Goal: Contribute content: Contribute content

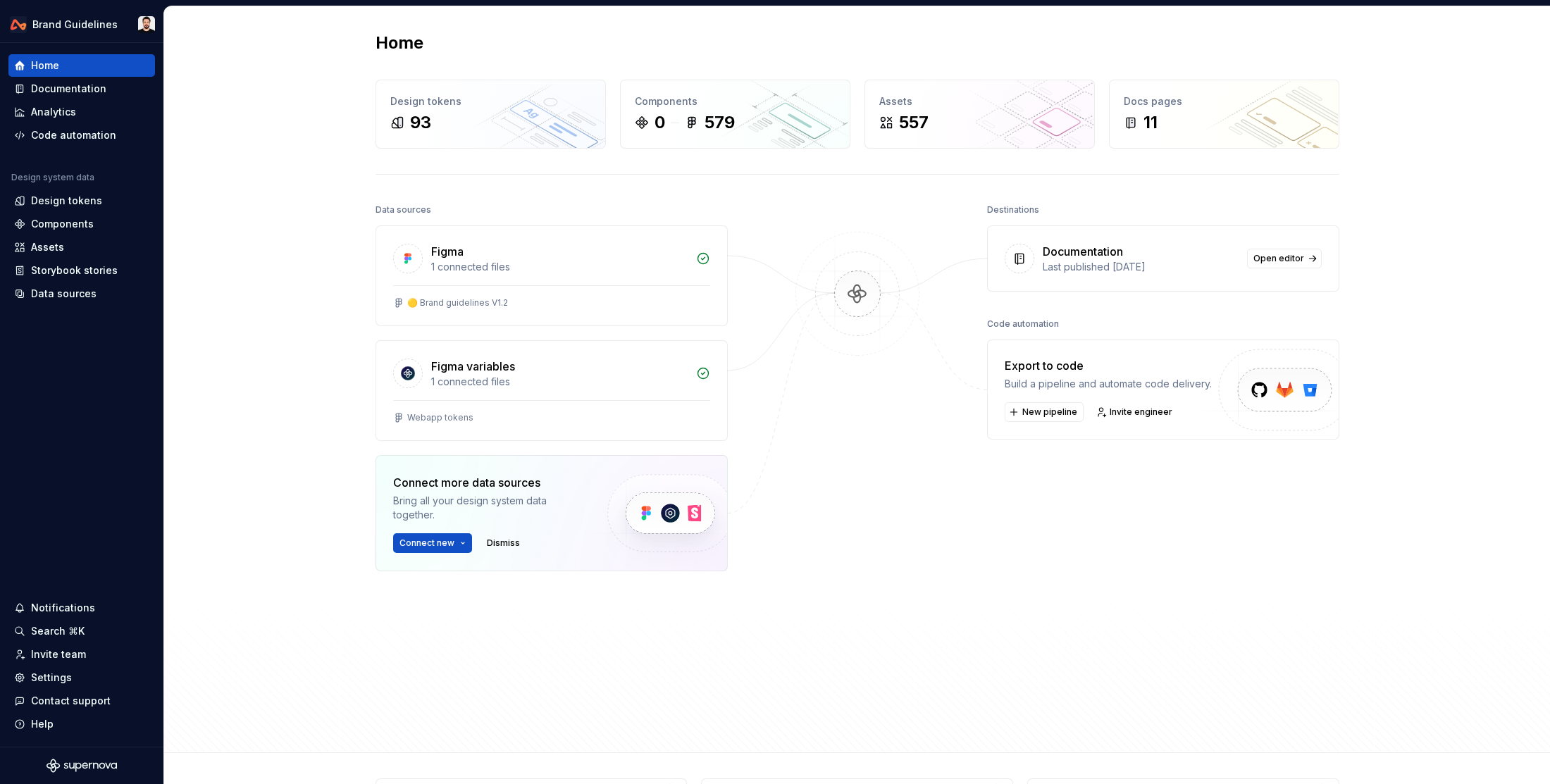
click at [1500, 52] on div "Home Design tokens 93 Components 0 579 Assets 557 Docs pages 11 Data sources Fi…" at bounding box center [856, 379] width 1385 height 746
drag, startPoint x: 289, startPoint y: 48, endPoint x: 126, endPoint y: 13, distance: 166.7
click at [286, 47] on div "Home Design tokens 93 Components 0 579 Assets 557 Docs pages 11 Data sources Fi…" at bounding box center [856, 379] width 1385 height 746
click at [1495, 20] on div "Home Design tokens 93 Components 0 579 Assets 557 Docs pages 11 Data sources Fi…" at bounding box center [856, 379] width 1385 height 746
drag, startPoint x: 1521, startPoint y: 37, endPoint x: 1526, endPoint y: 30, distance: 8.6
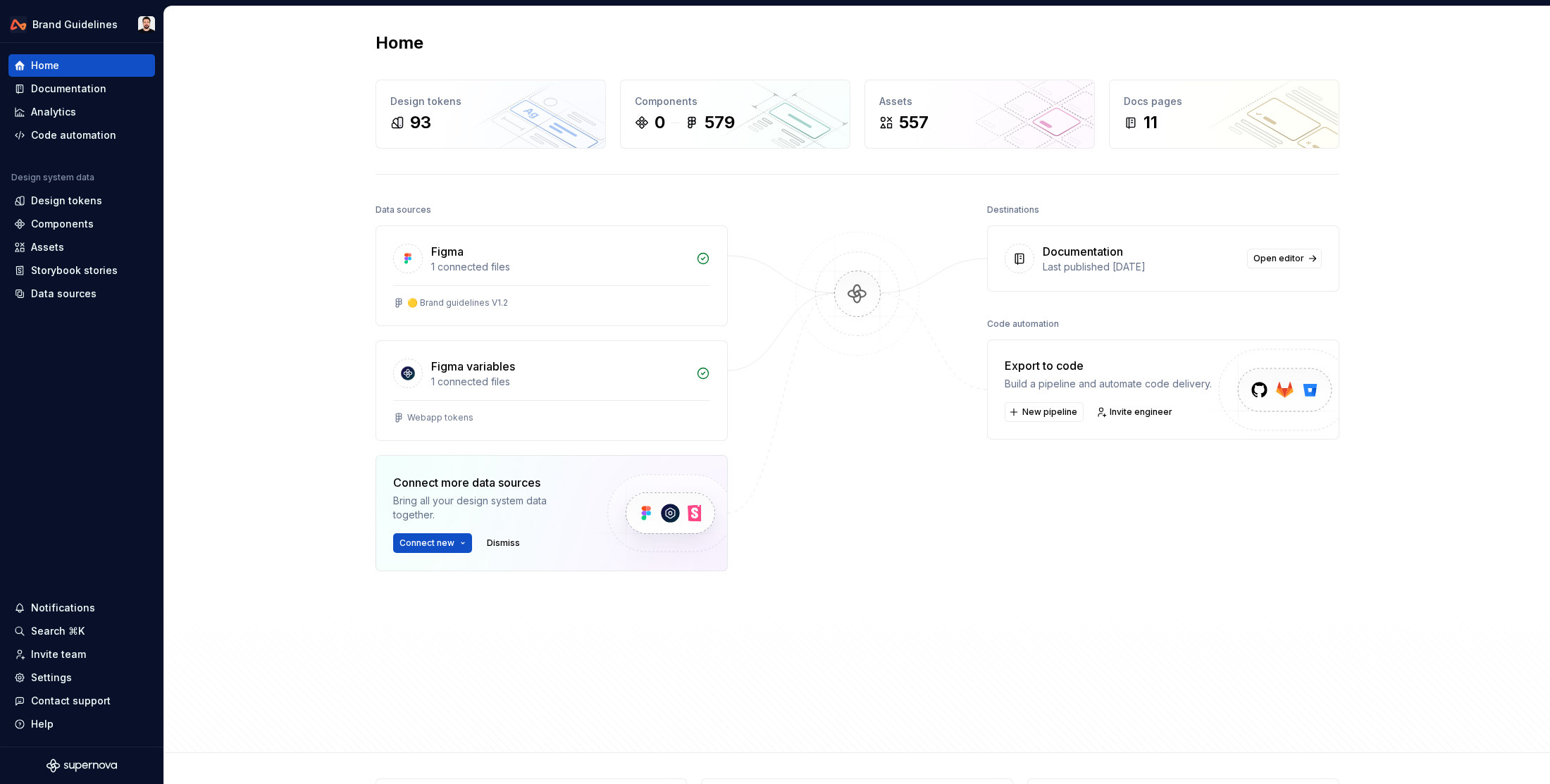
click at [1522, 36] on div "Home Design tokens 93 Components 0 579 Assets 557 Docs pages 11 Data sources Fi…" at bounding box center [856, 379] width 1385 height 746
click at [1498, 40] on div "Home Design tokens 93 Components 0 579 Assets 557 Docs pages 11 Data sources Fi…" at bounding box center [856, 379] width 1385 height 746
click at [69, 213] on div "Components" at bounding box center [81, 224] width 146 height 22
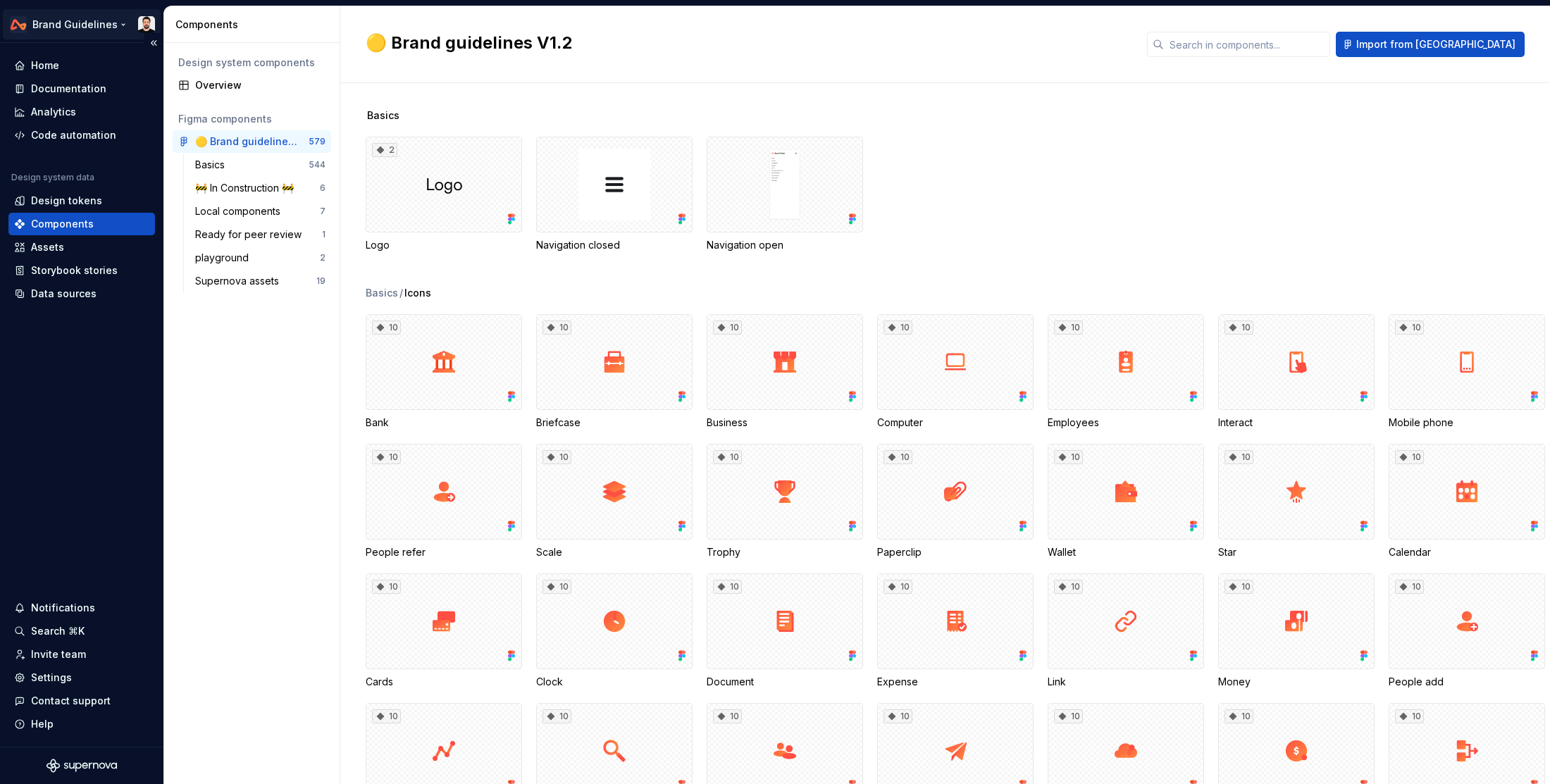
click at [84, 19] on html "Brand Guidelines Home Documentation Analytics Code automation Design system dat…" at bounding box center [775, 392] width 1550 height 784
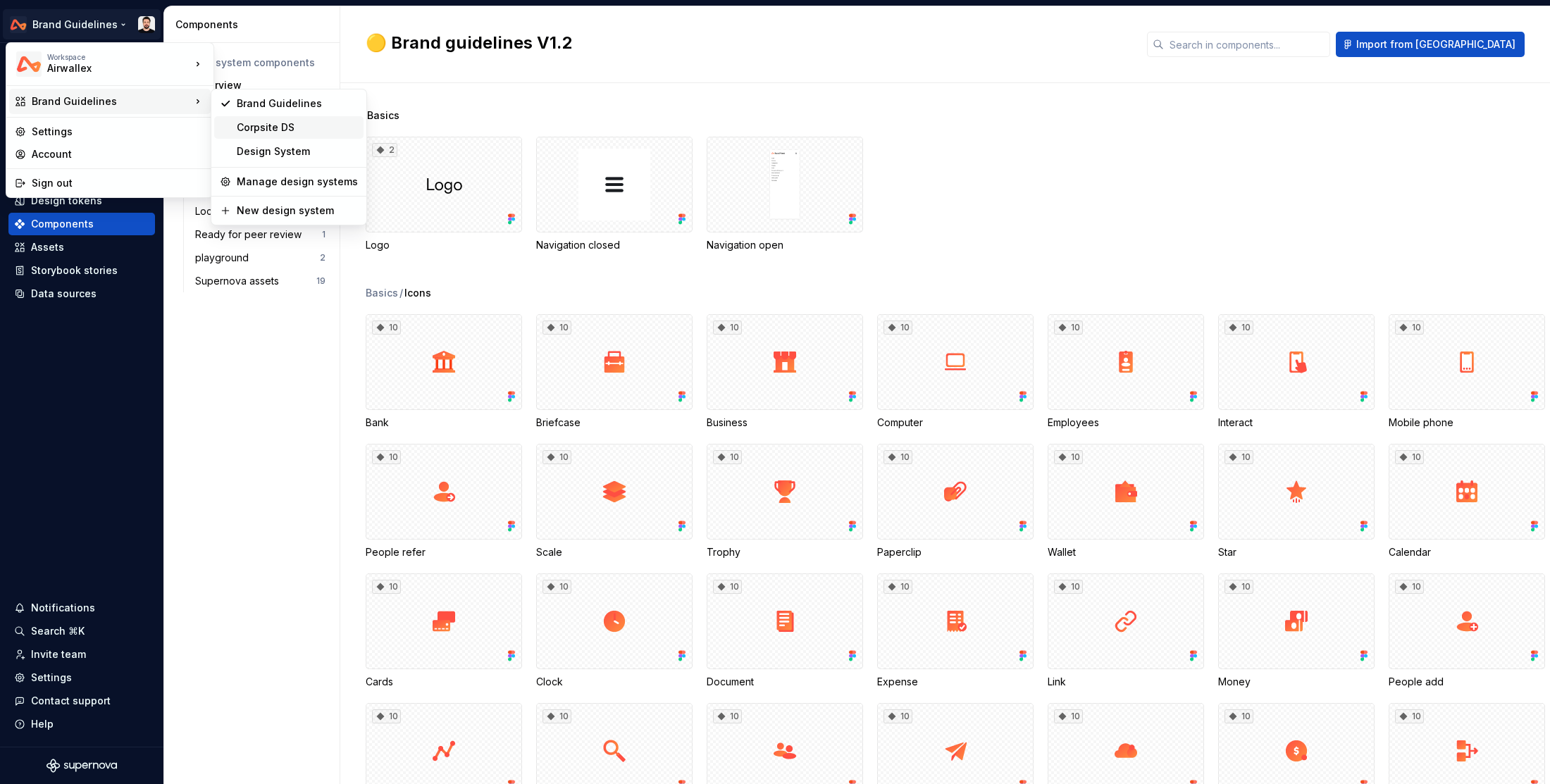
click at [297, 131] on div "Corpsite DS" at bounding box center [297, 127] width 121 height 14
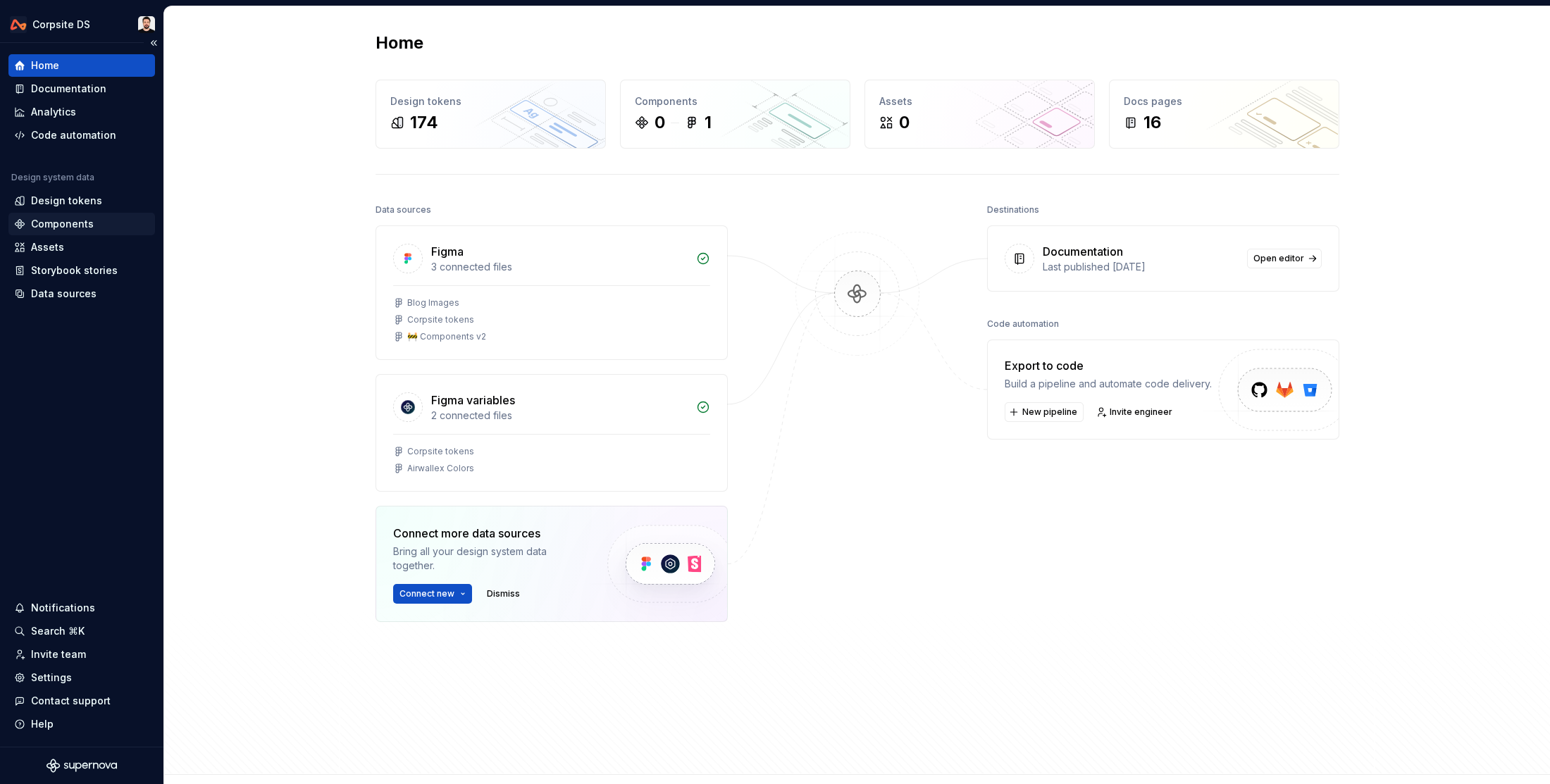
click at [63, 218] on div "Components" at bounding box center [63, 224] width 63 height 14
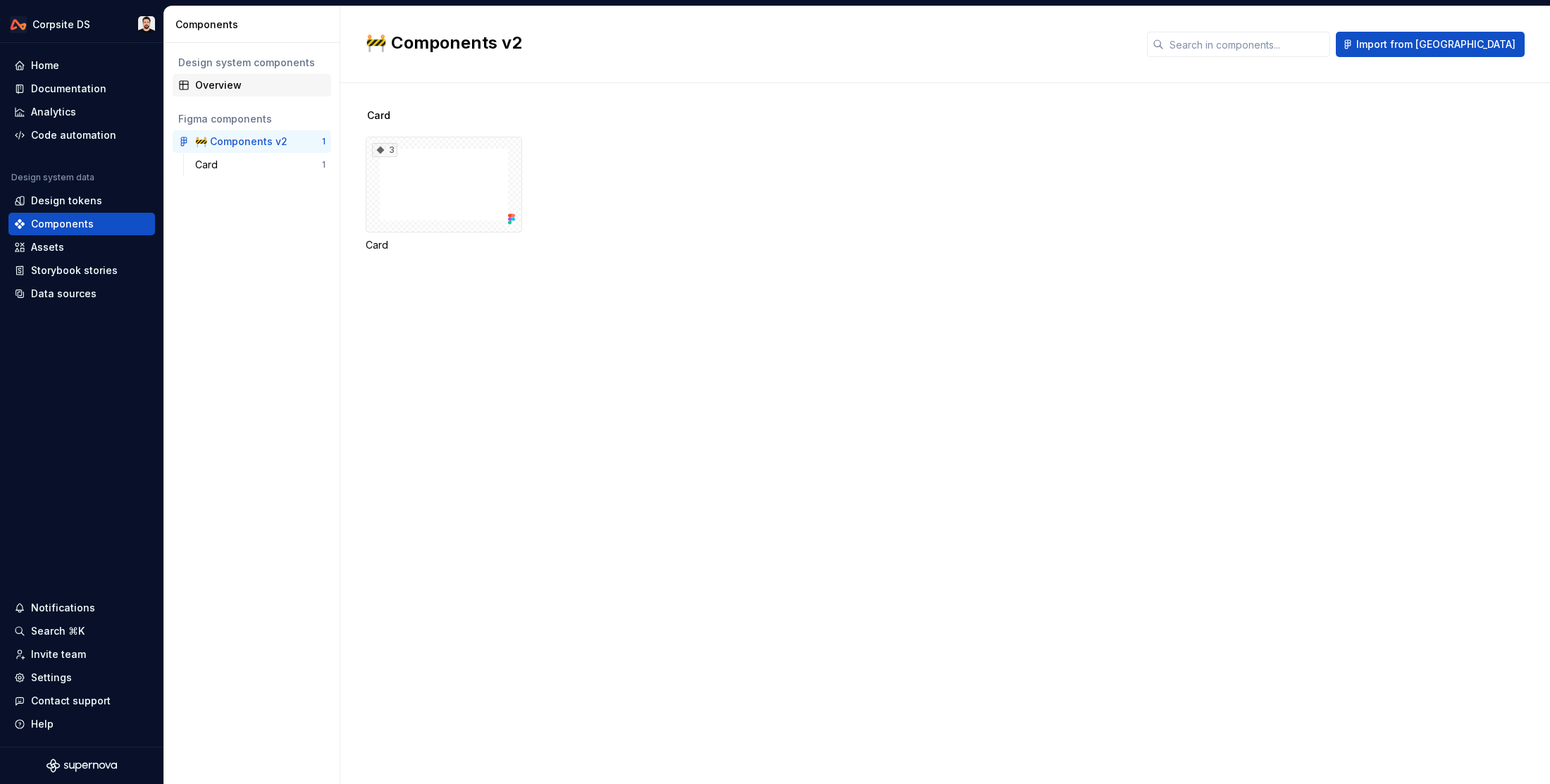
click at [206, 84] on div "Overview" at bounding box center [260, 85] width 130 height 14
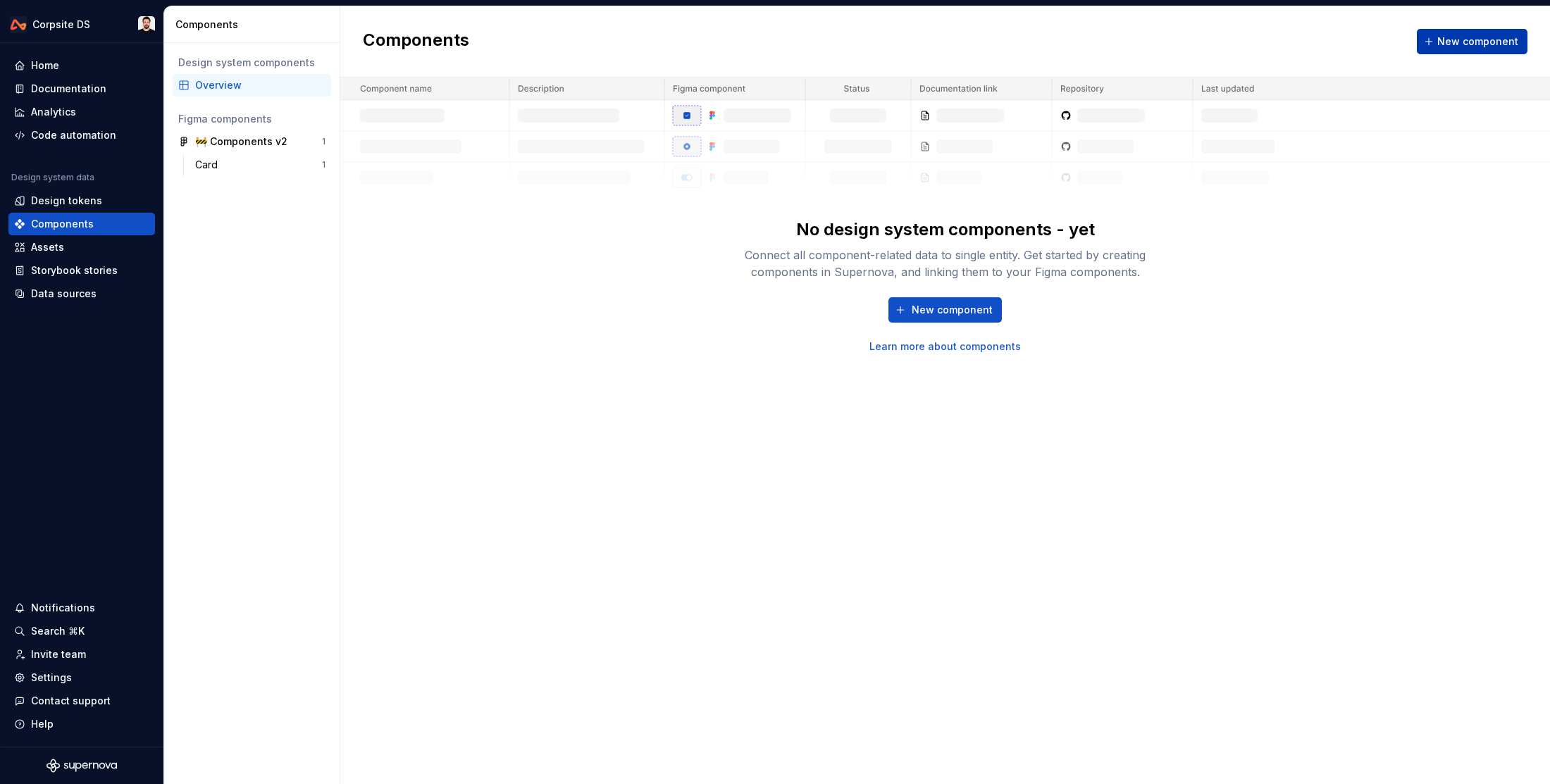
click at [1517, 41] on span "New component" at bounding box center [1478, 41] width 81 height 14
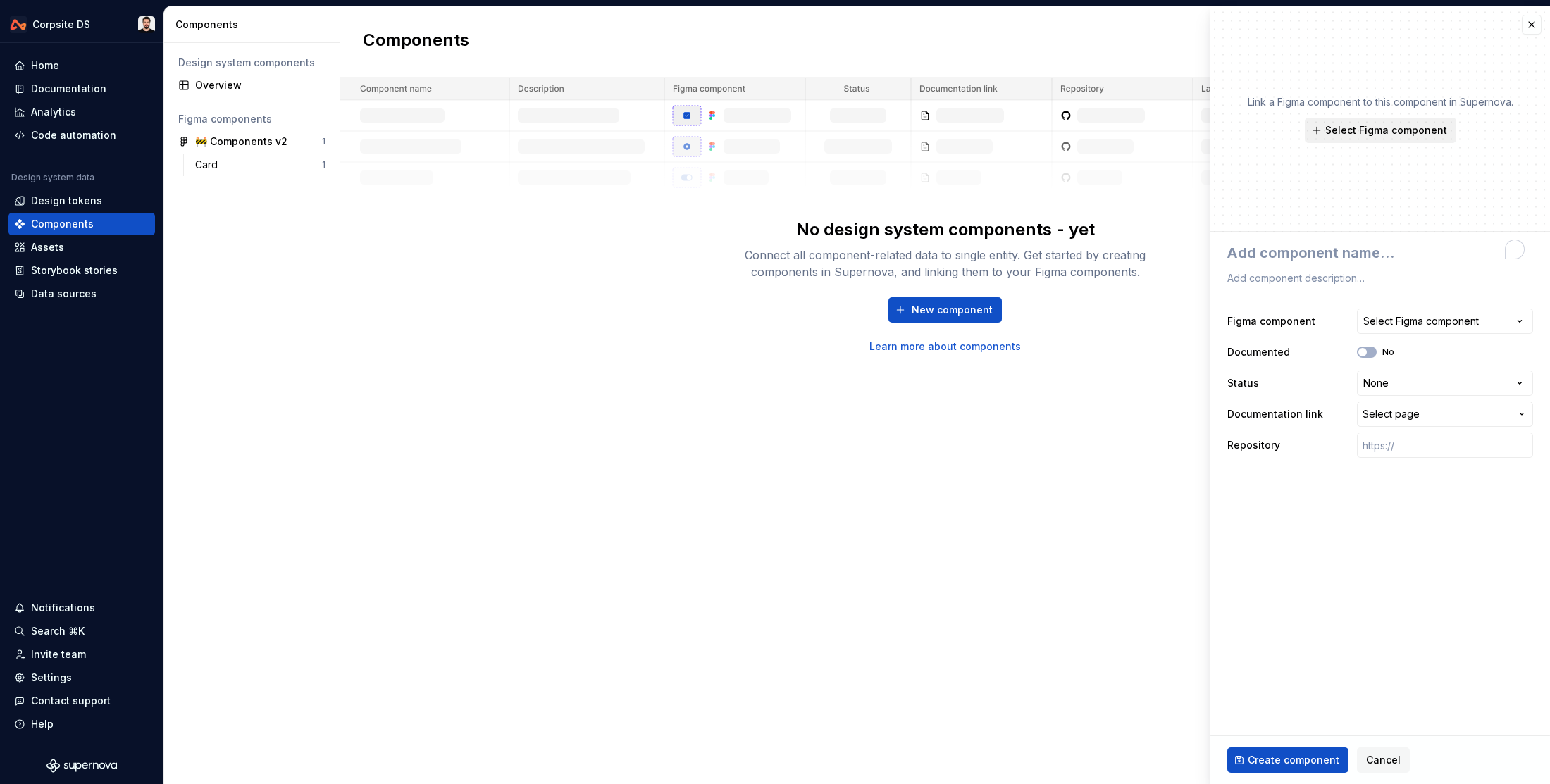
click at [1389, 131] on span "Select Figma component" at bounding box center [1386, 129] width 122 height 14
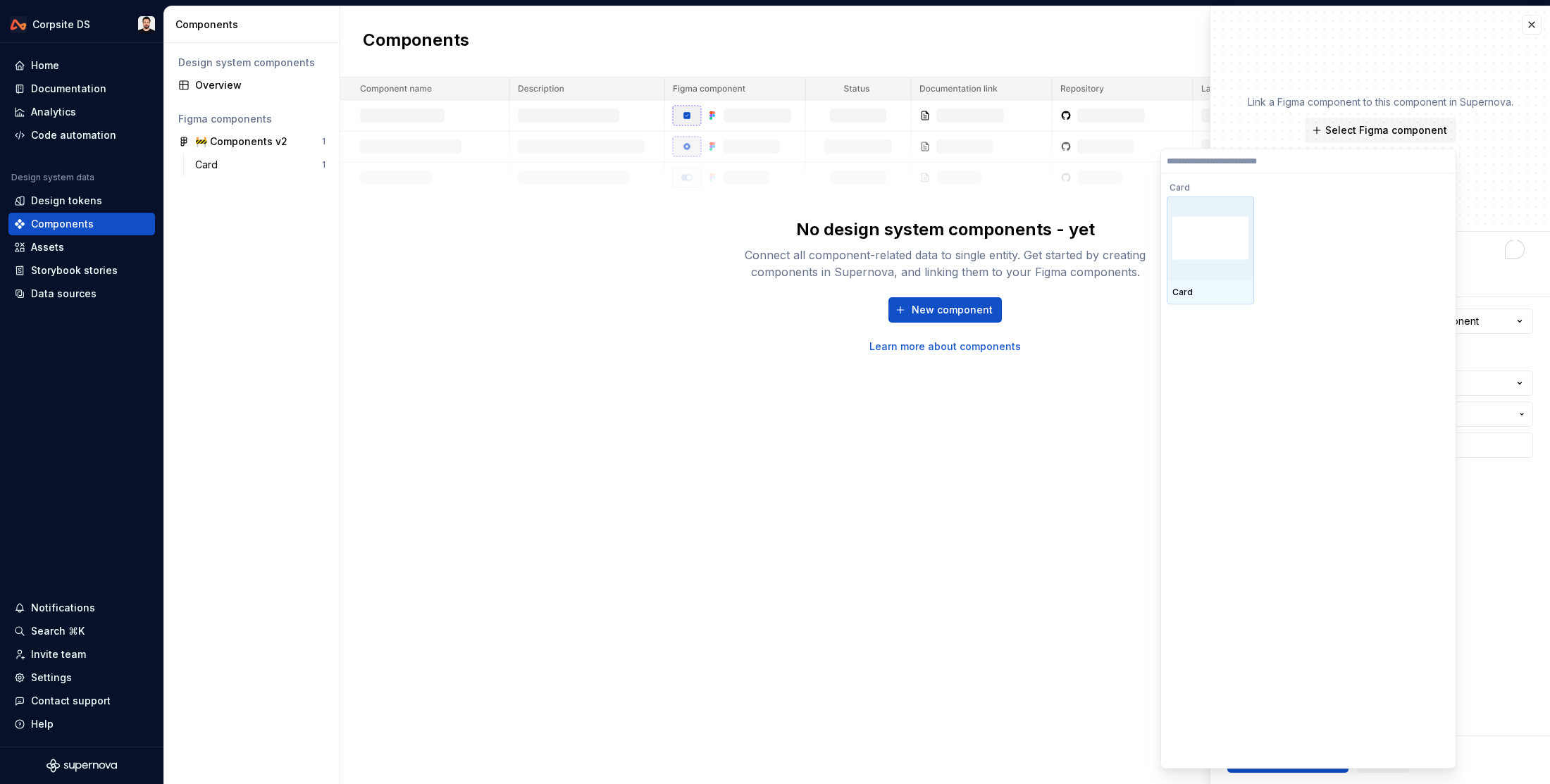
click at [1222, 248] on img at bounding box center [1211, 239] width 76 height 43
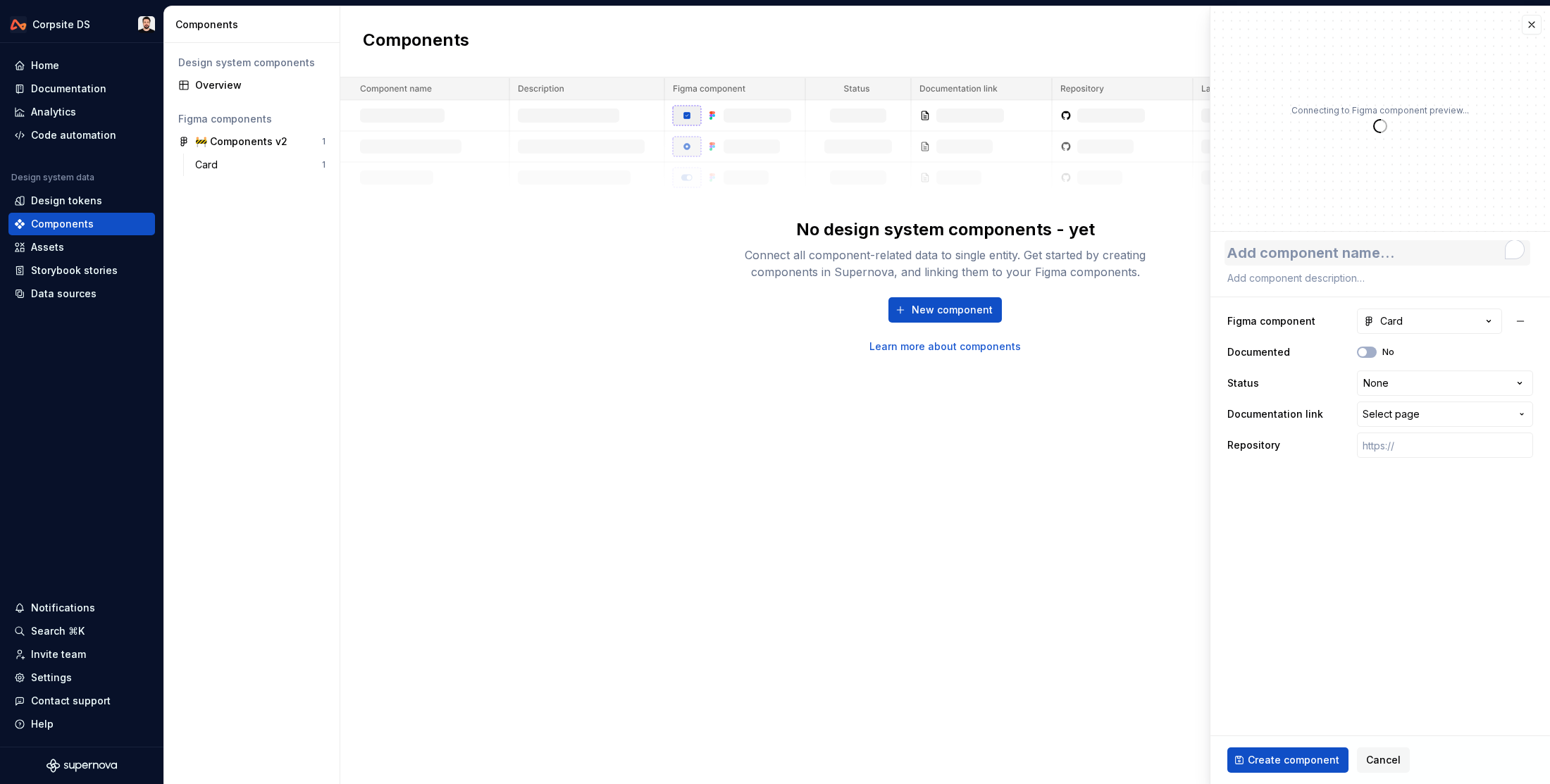
type textarea "*"
click at [1347, 248] on textarea "To enrich screen reader interactions, please activate Accessibility in Grammarl…" at bounding box center [1377, 252] width 306 height 25
type textarea "C"
type textarea "*"
type textarea "Ca"
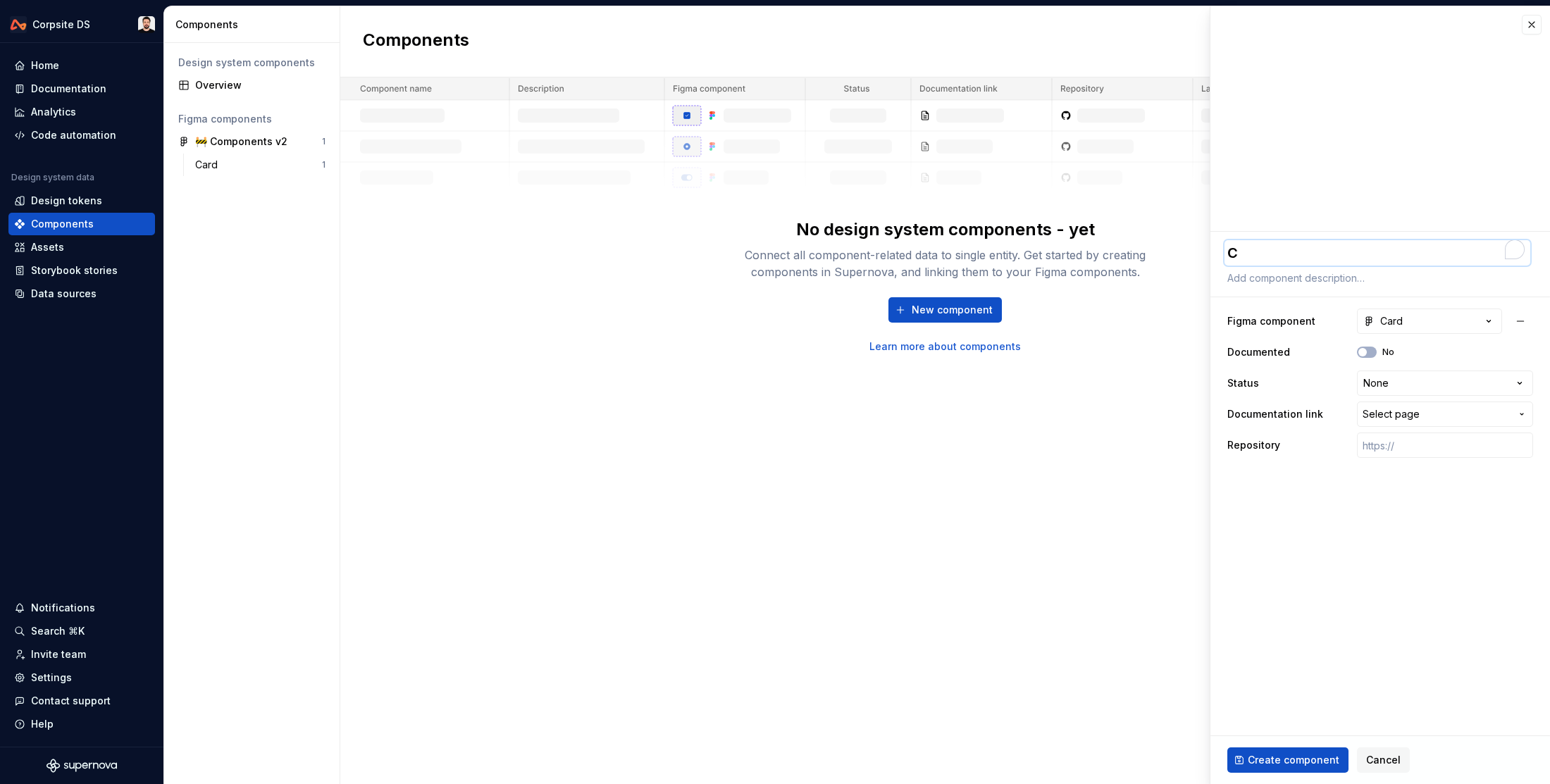
type textarea "*"
type textarea "Car"
type textarea "*"
type textarea "Card"
type textarea "*"
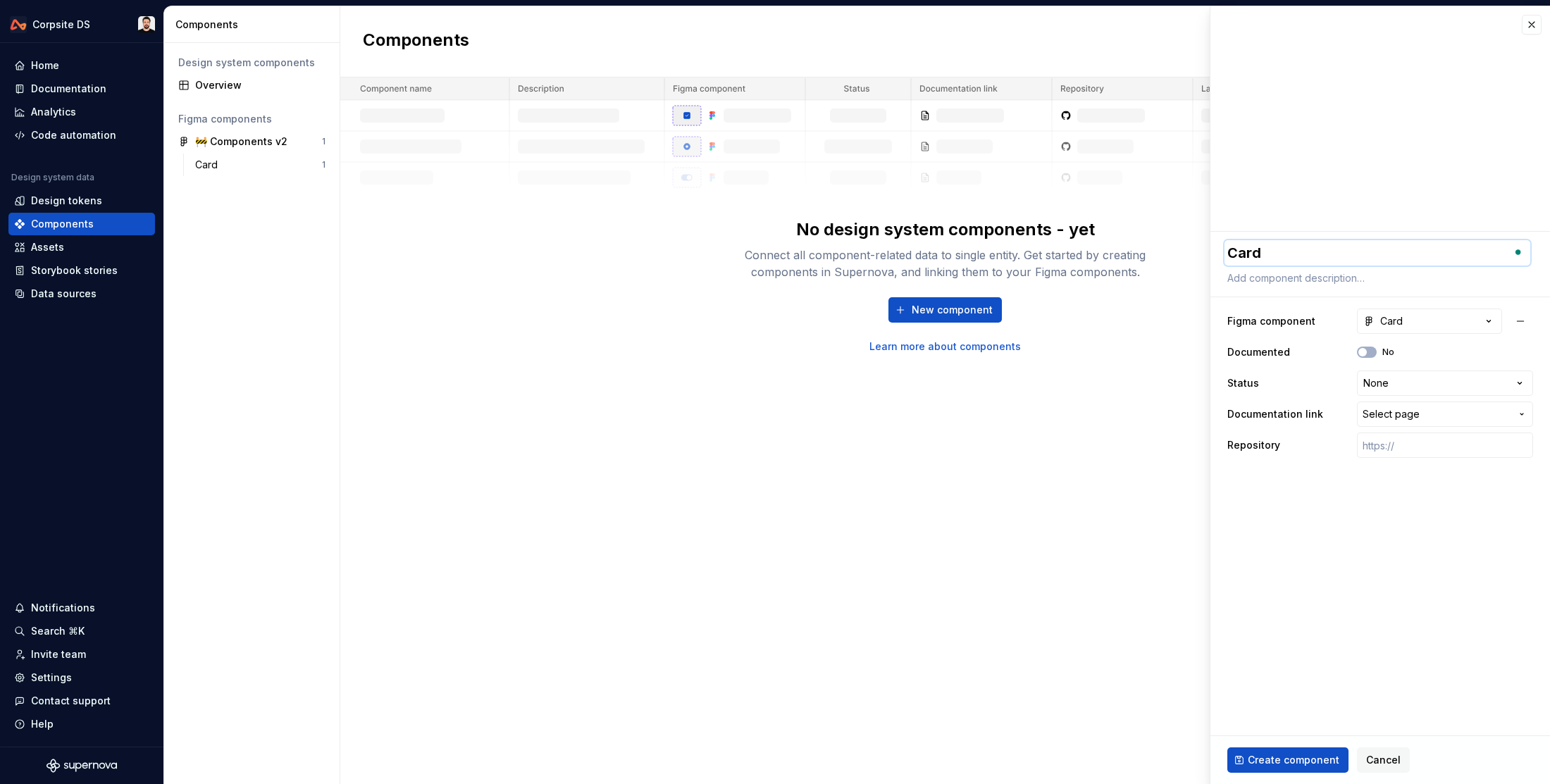
type textarea "Card"
click at [1416, 418] on span "Select page" at bounding box center [1391, 413] width 57 height 14
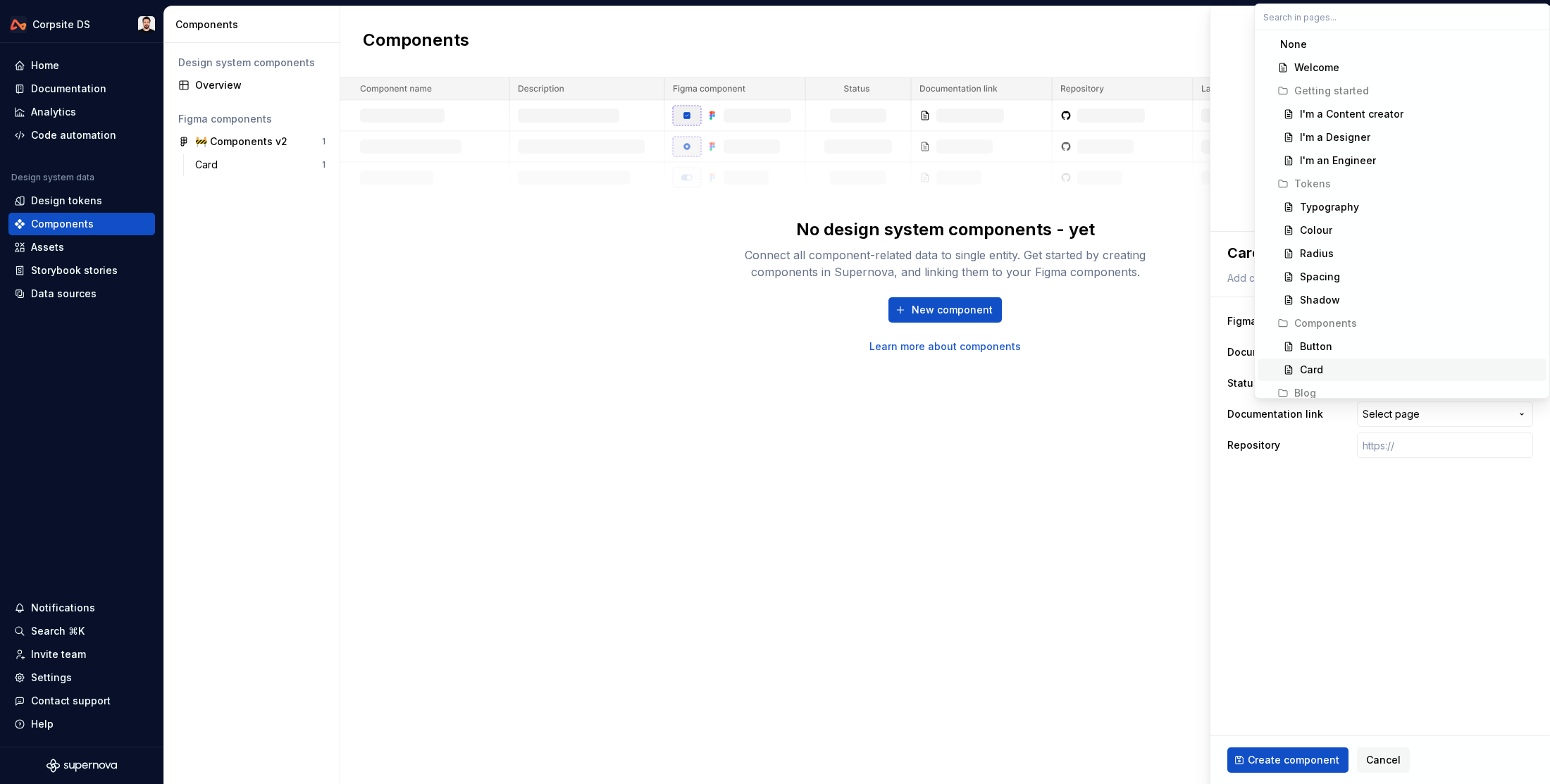
click at [1353, 367] on div "Card" at bounding box center [1420, 369] width 241 height 14
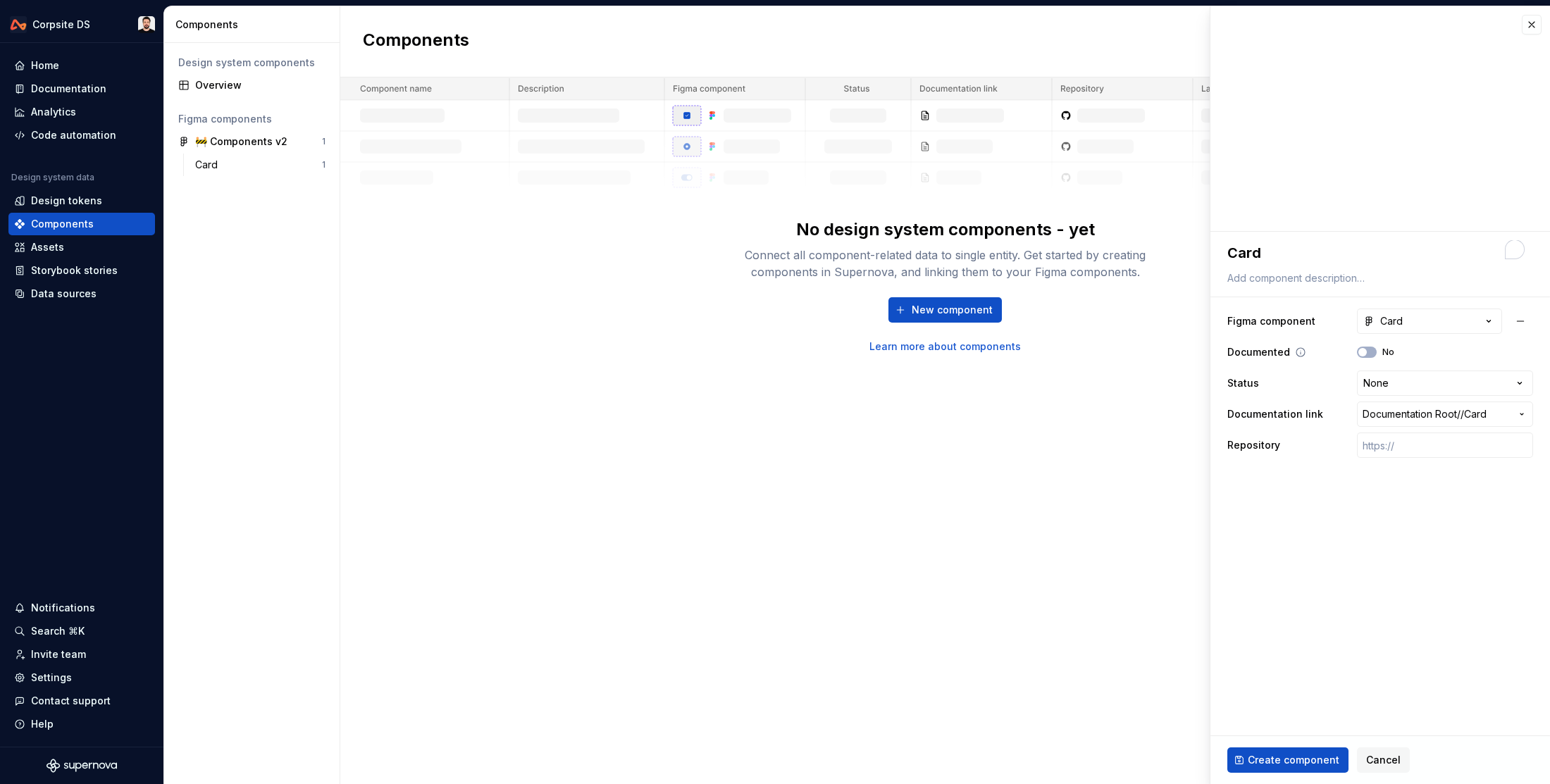
click at [1356, 353] on div "Documented No" at bounding box center [1380, 351] width 306 height 25
click at [1363, 353] on span "button" at bounding box center [1362, 351] width 8 height 8
click at [1293, 765] on span "Create component" at bounding box center [1293, 759] width 92 height 14
type textarea "*"
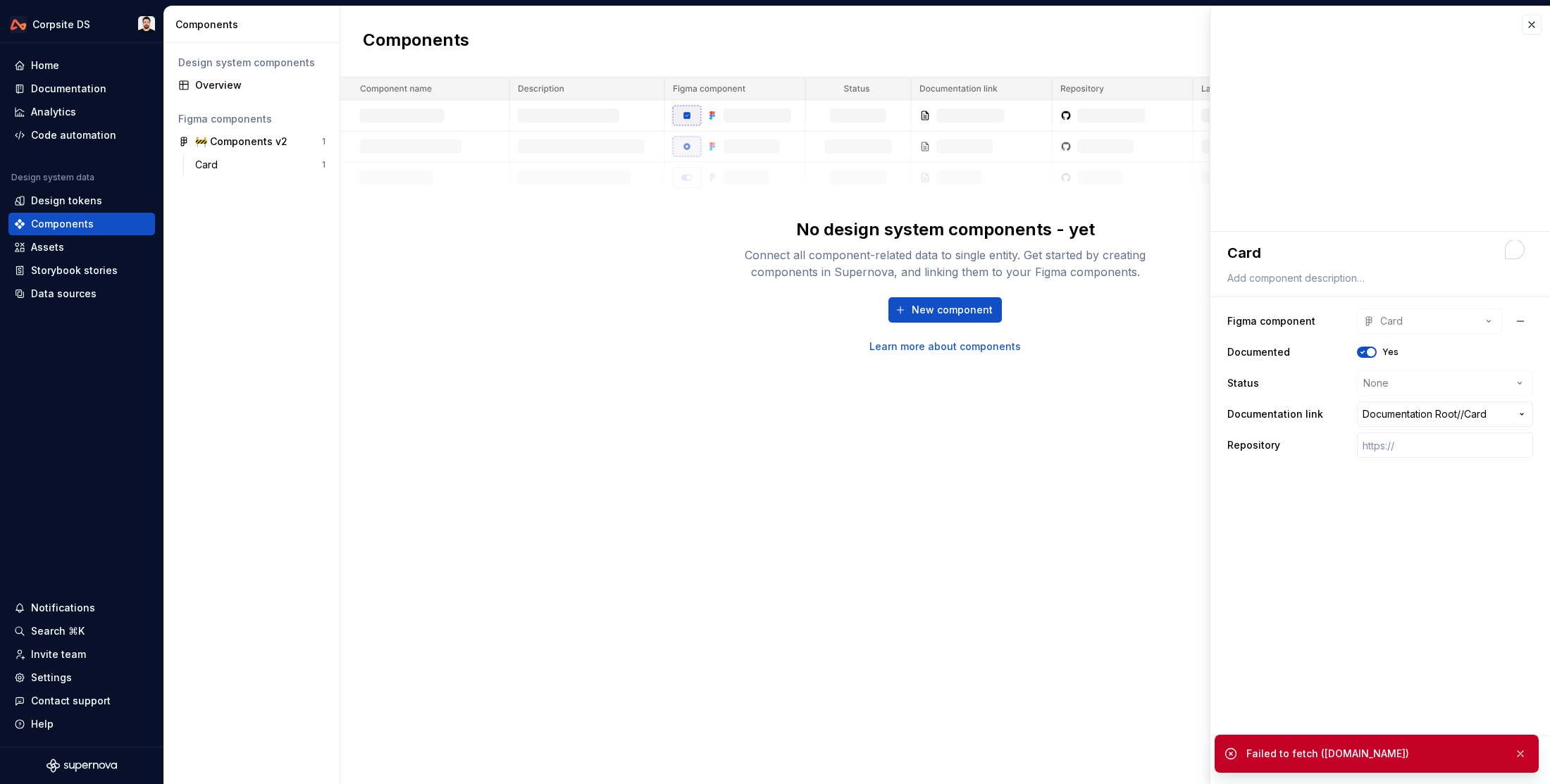
click at [622, 383] on div "Components New component No design system components - yet Connect all componen…" at bounding box center [945, 395] width 1210 height 778
